Goal: Download file/media

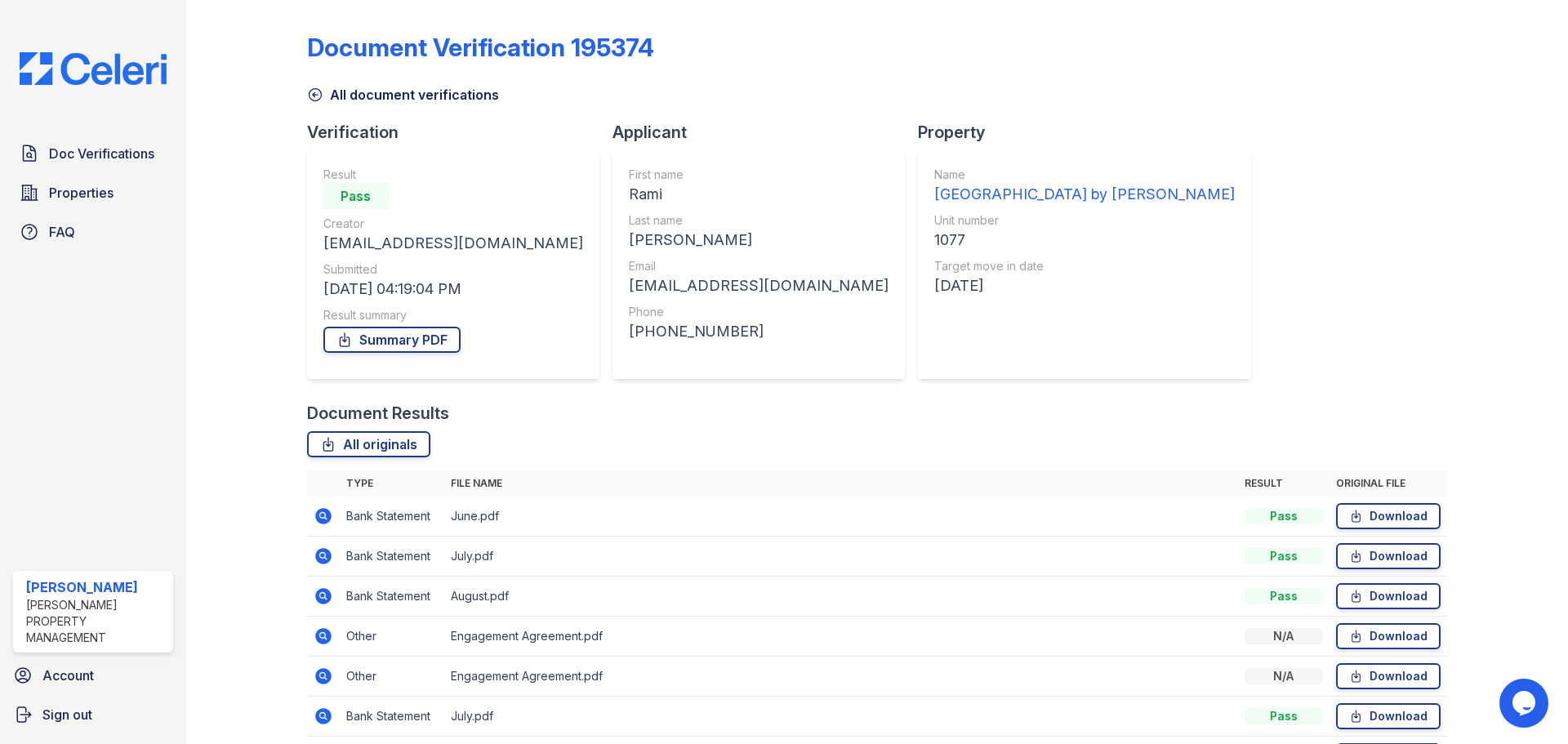
scroll to position [145, 0]
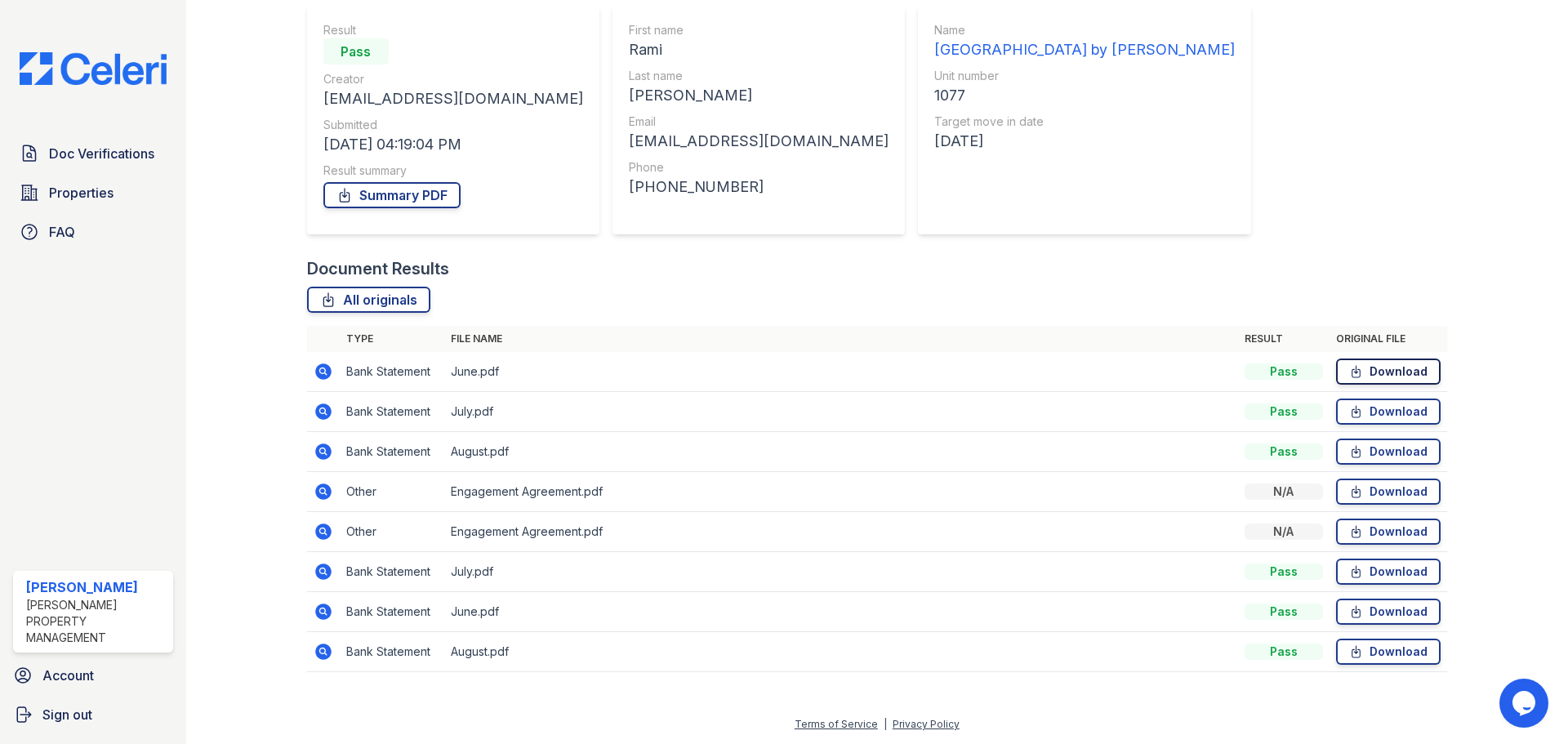
click at [1408, 375] on link "Download" at bounding box center [1388, 371] width 104 height 27
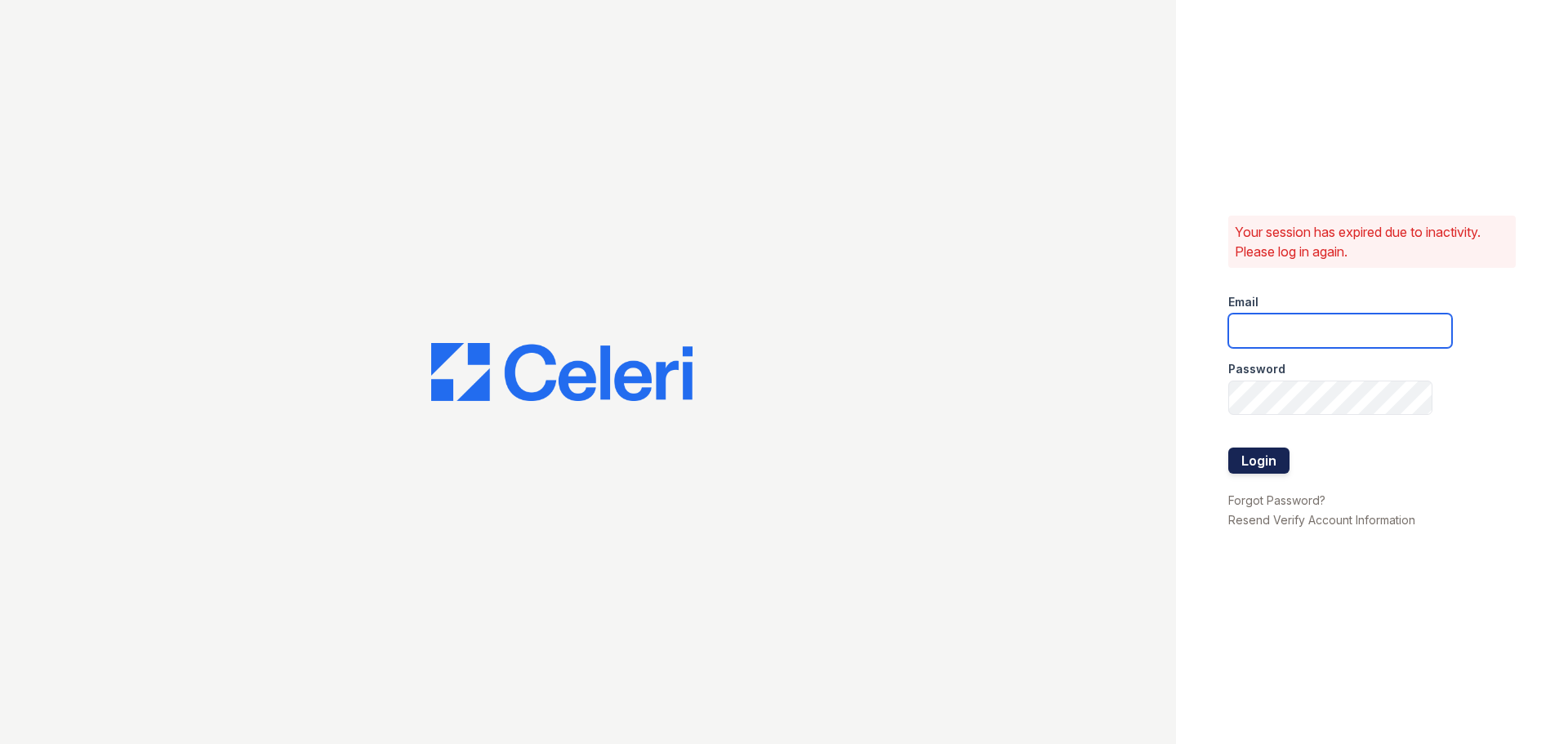
type input "[EMAIL_ADDRESS][DOMAIN_NAME]"
click at [1258, 467] on button "Login" at bounding box center [1258, 460] width 61 height 27
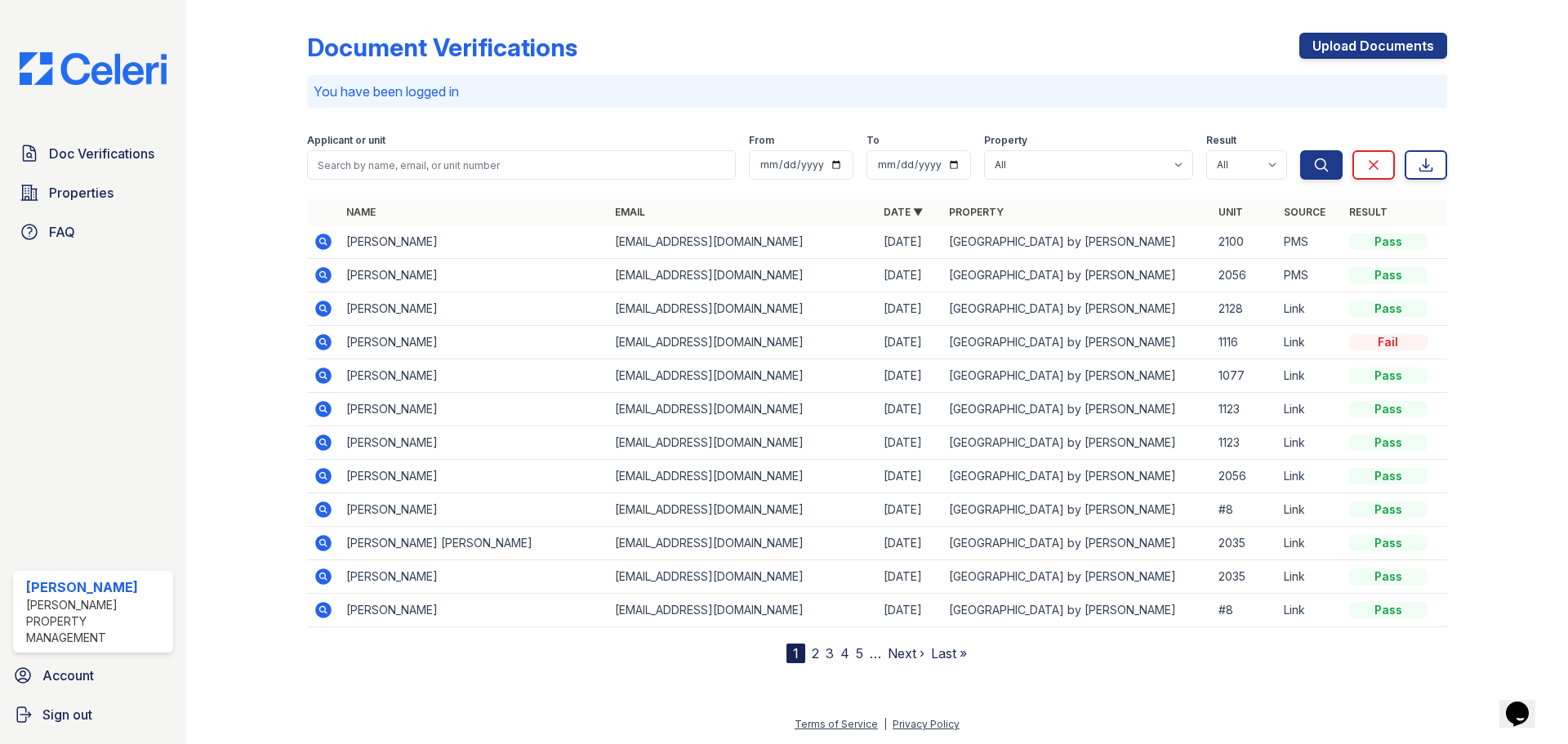
click at [320, 378] on icon at bounding box center [323, 376] width 16 height 16
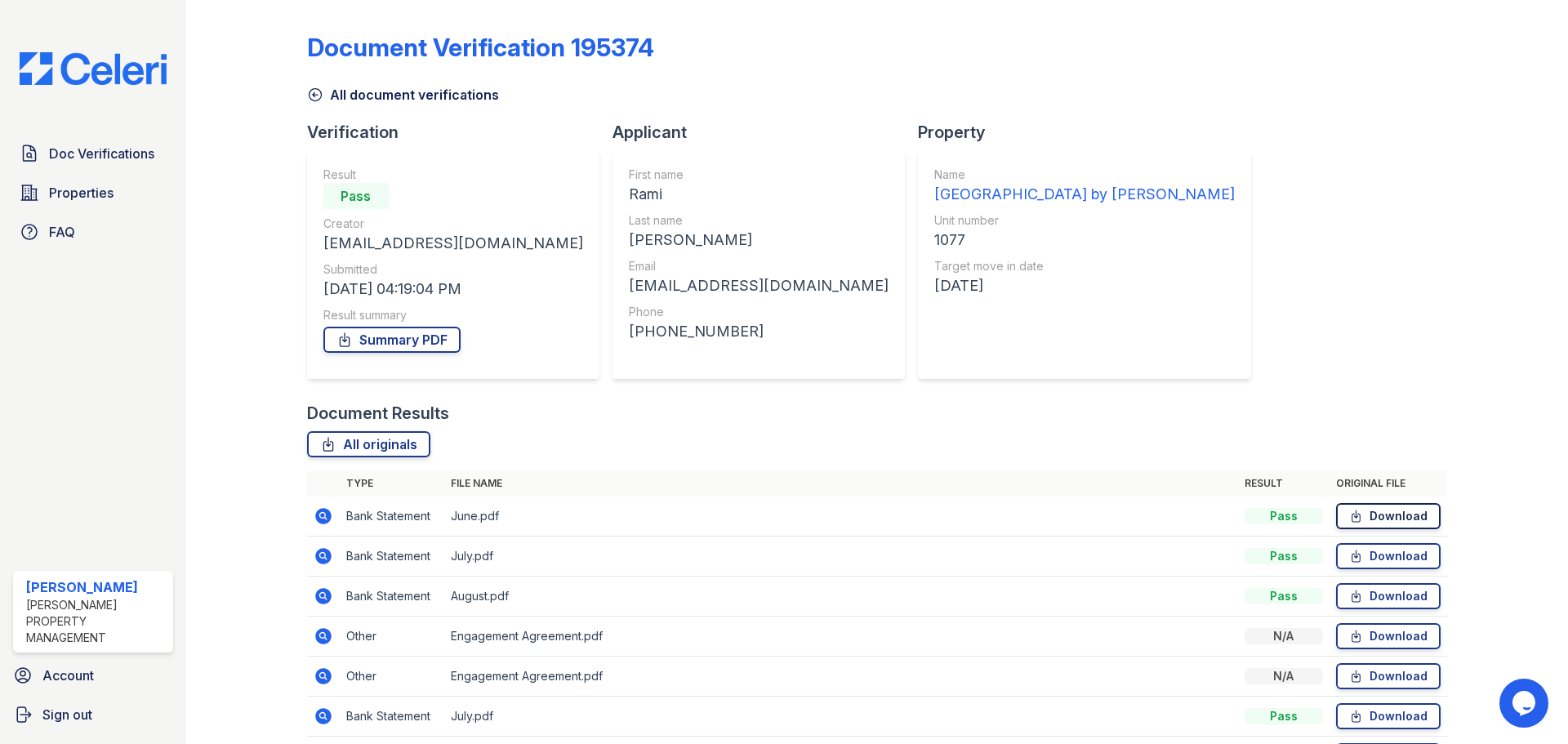
click at [1383, 512] on link "Download" at bounding box center [1388, 516] width 104 height 27
click at [1396, 563] on link "Download" at bounding box center [1388, 556] width 104 height 27
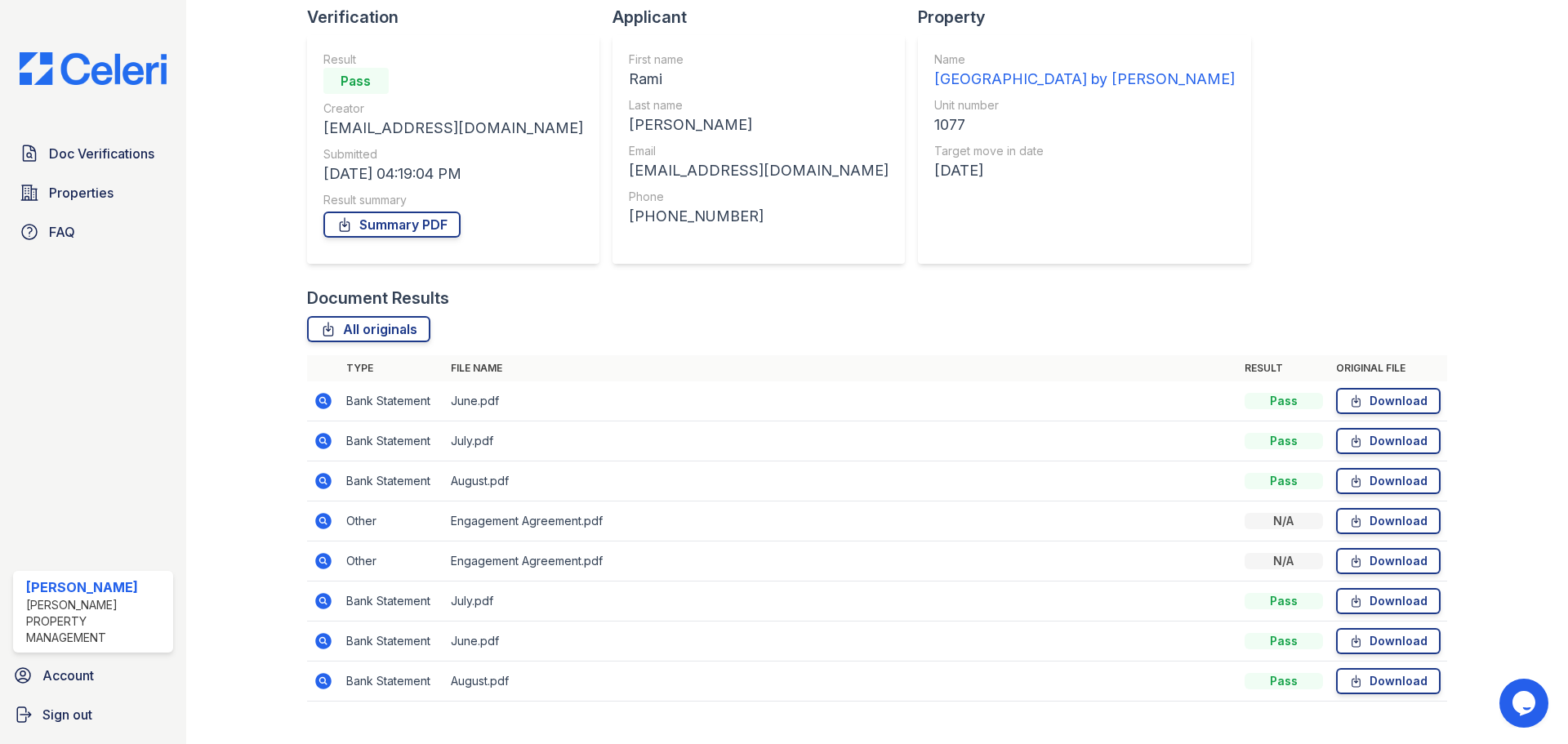
scroll to position [145, 0]
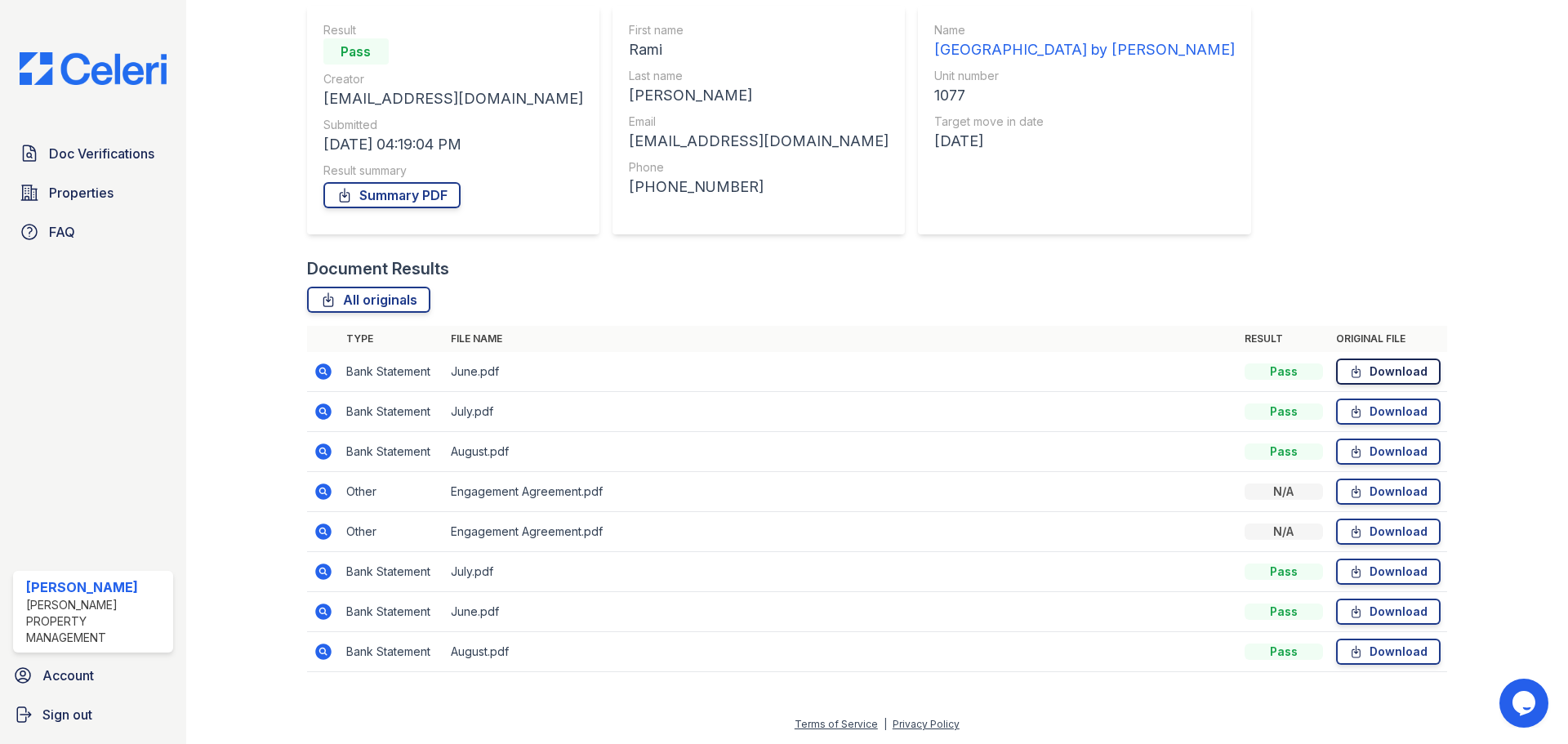
click at [1386, 379] on link "Download" at bounding box center [1388, 371] width 104 height 27
click at [1374, 416] on link "Download" at bounding box center [1388, 411] width 104 height 27
click at [1382, 447] on link "Download" at bounding box center [1388, 452] width 104 height 27
click at [1378, 574] on link "Download" at bounding box center [1388, 572] width 104 height 27
click at [103, 156] on span "Doc Verifications" at bounding box center [101, 153] width 105 height 19
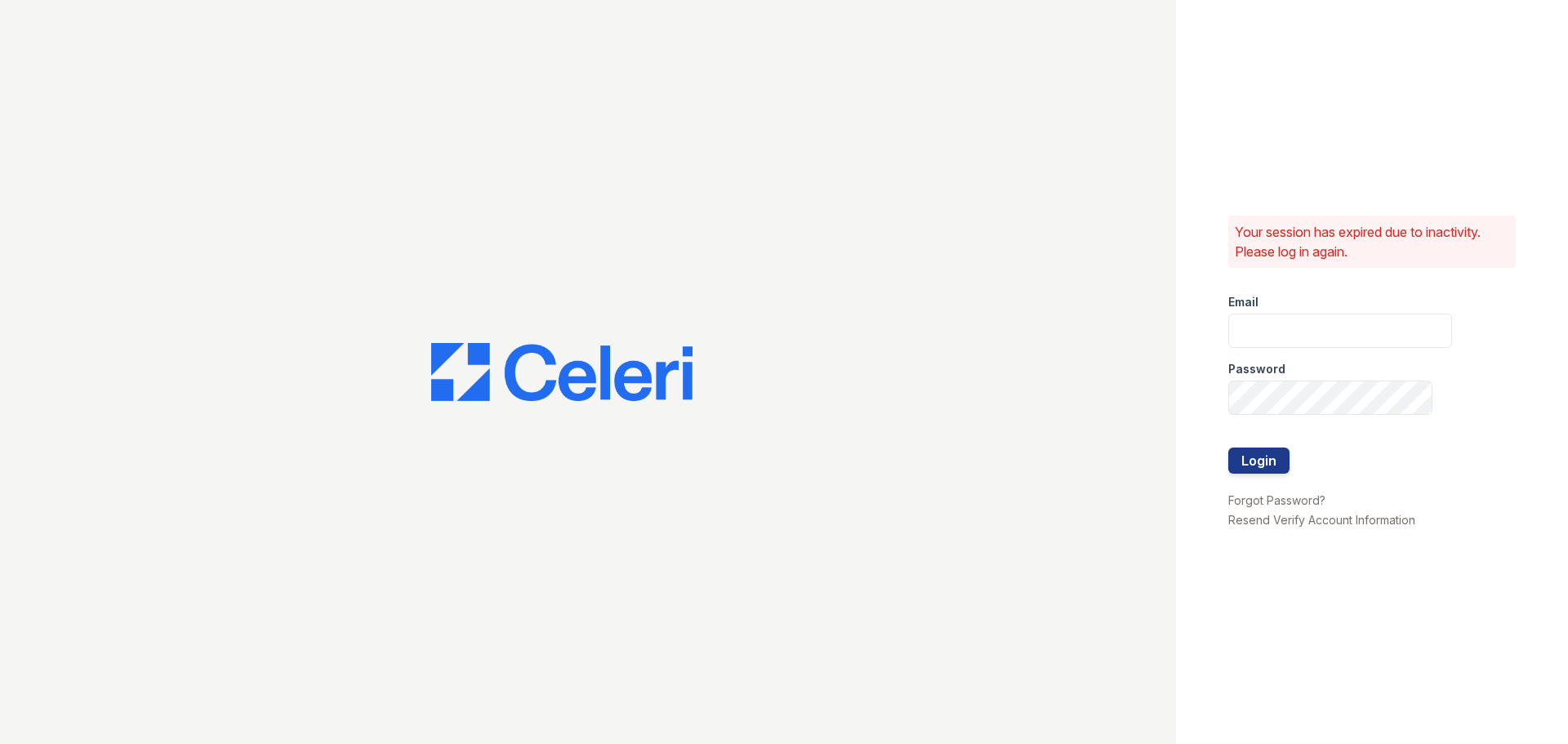
type input "ednar@loganpm.com"
click at [1255, 470] on button "Login" at bounding box center [1258, 460] width 61 height 27
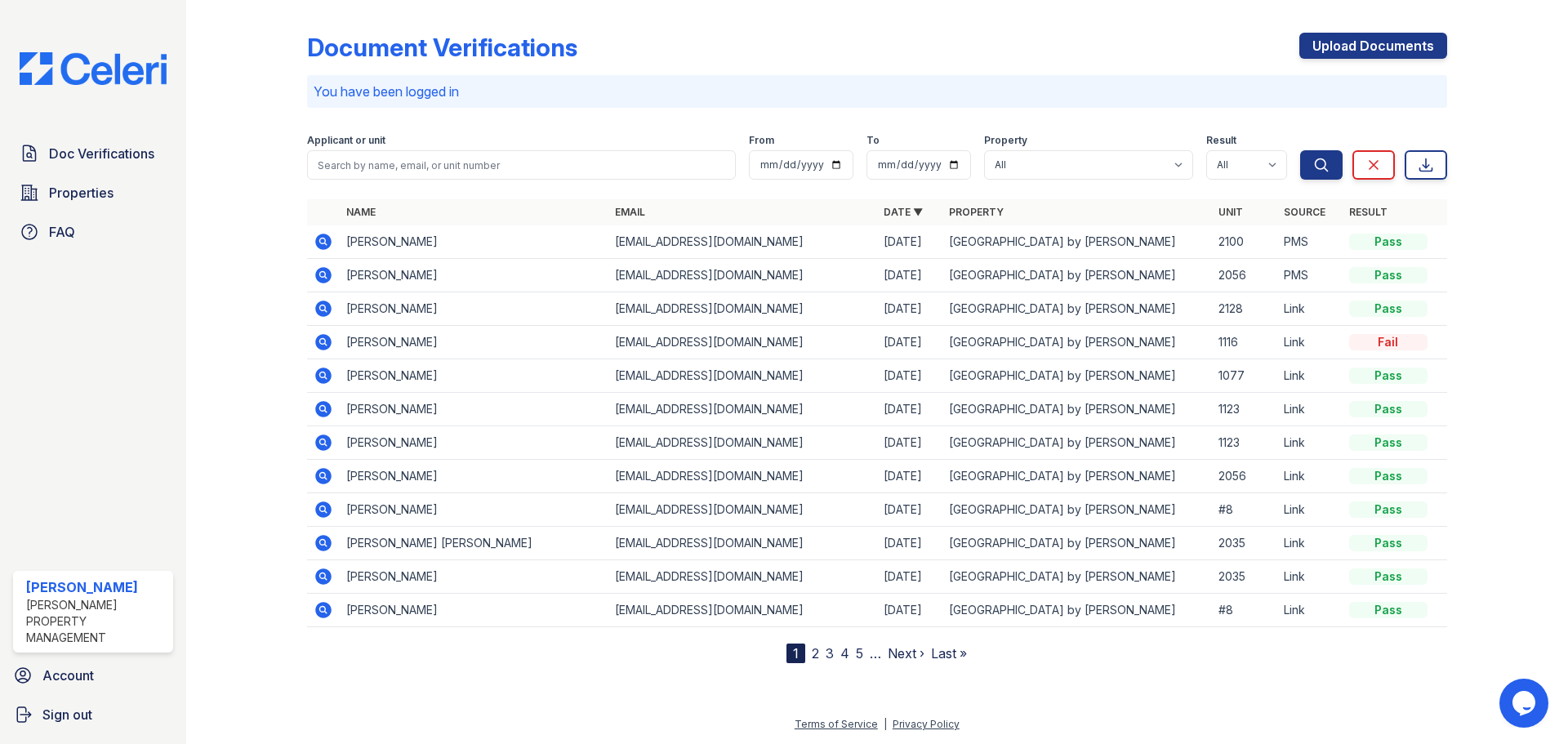
click at [323, 273] on icon at bounding box center [322, 274] width 4 height 4
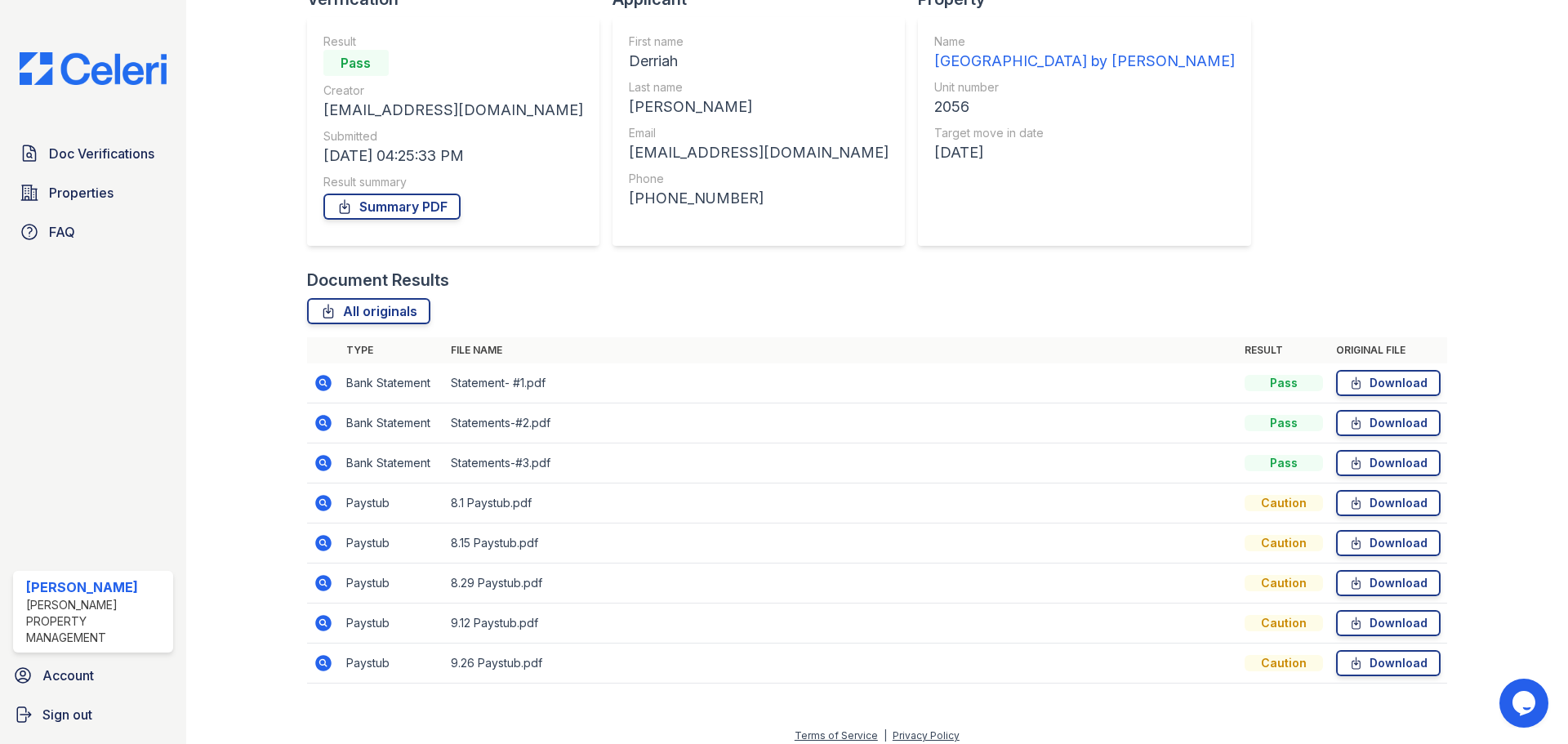
scroll to position [145, 0]
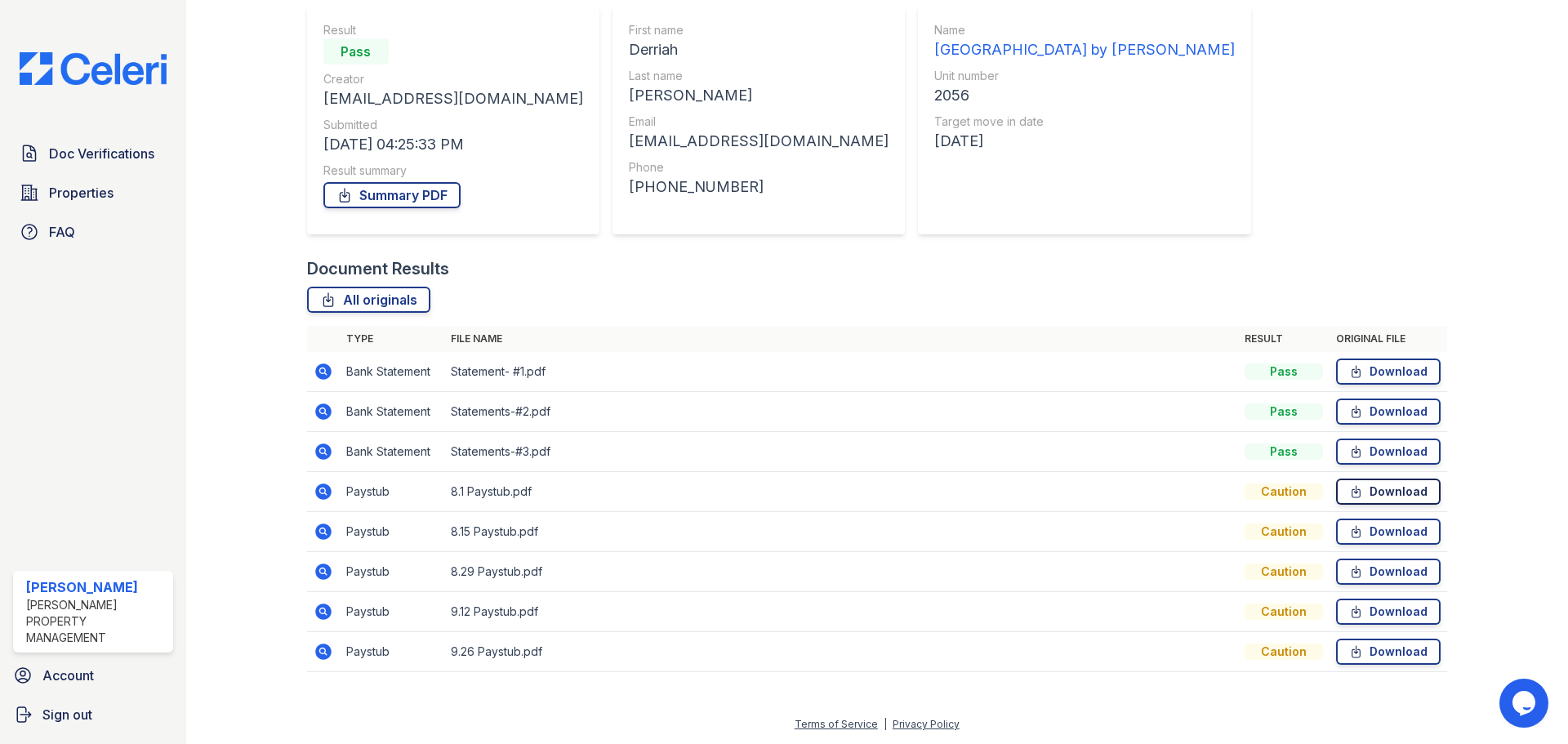
click at [1400, 496] on link "Download" at bounding box center [1388, 491] width 104 height 27
